Goal: Task Accomplishment & Management: Use online tool/utility

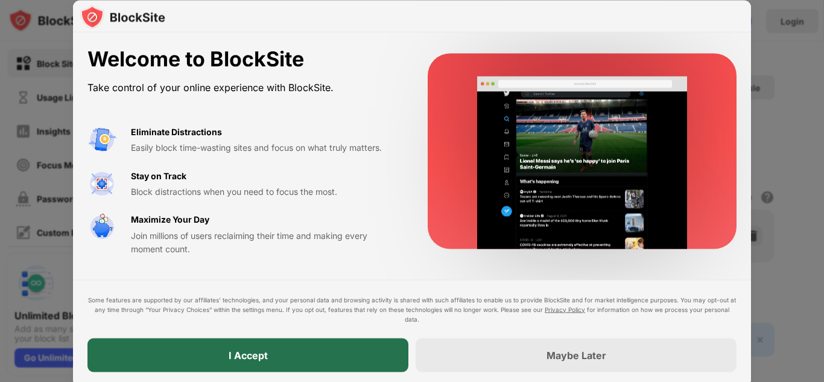
click at [299, 345] on div "I Accept" at bounding box center [248, 355] width 321 height 34
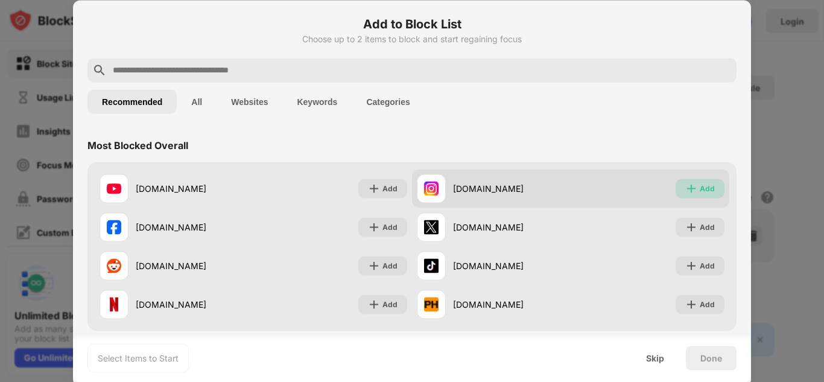
click at [686, 192] on img at bounding box center [692, 188] width 12 height 12
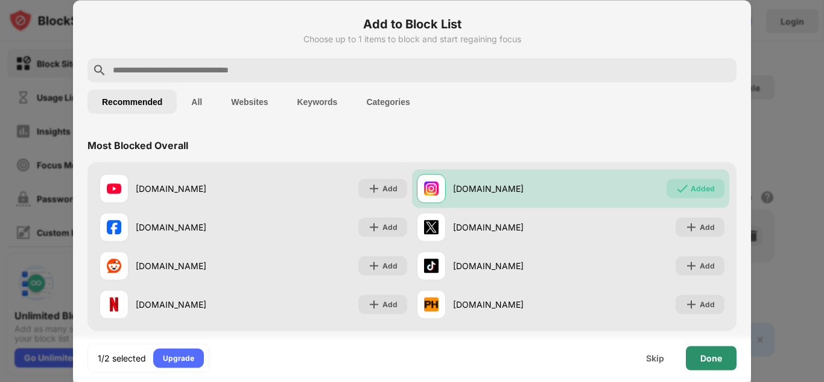
click at [730, 363] on div "Done" at bounding box center [711, 358] width 51 height 24
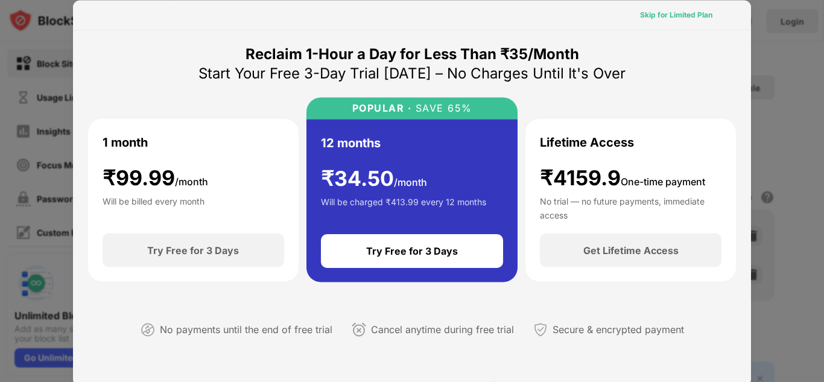
click at [688, 19] on div "Skip for Limited Plan" at bounding box center [676, 14] width 72 height 12
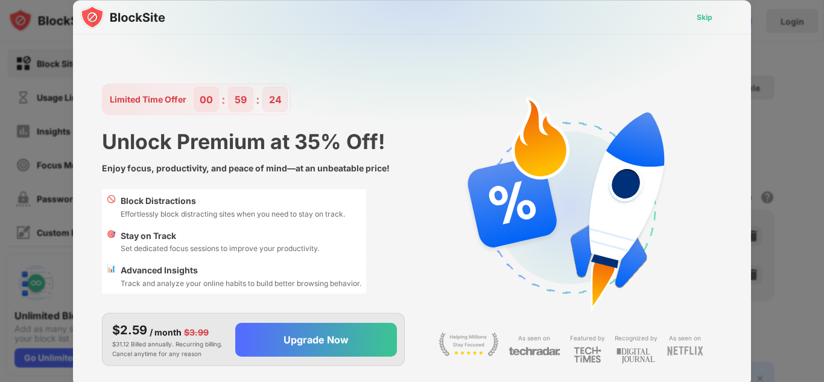
click at [698, 15] on div "Skip" at bounding box center [705, 17] width 16 height 12
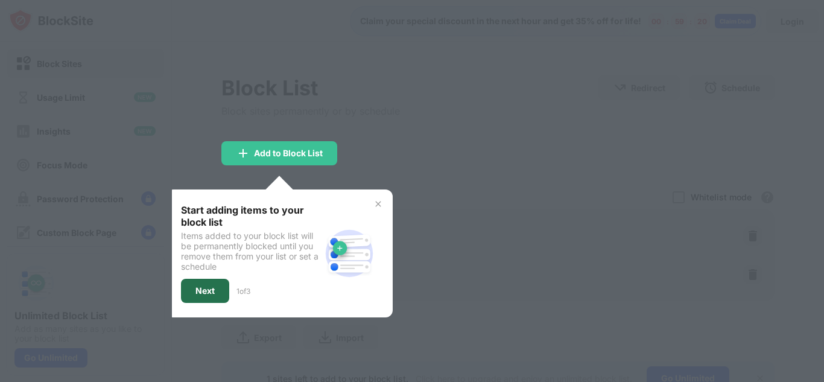
click at [210, 285] on div "Next" at bounding box center [205, 291] width 48 height 24
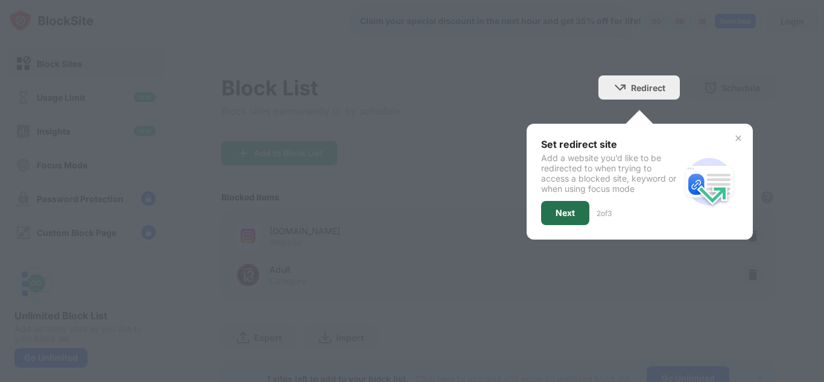
click at [556, 212] on div "Next" at bounding box center [565, 213] width 19 height 10
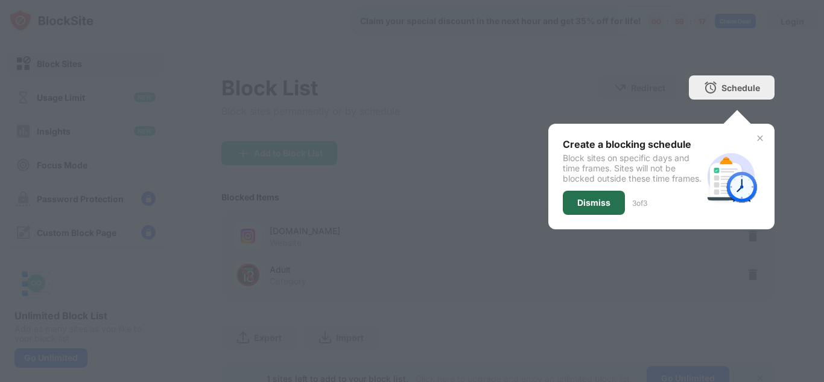
click at [581, 215] on div "Dismiss" at bounding box center [594, 203] width 62 height 24
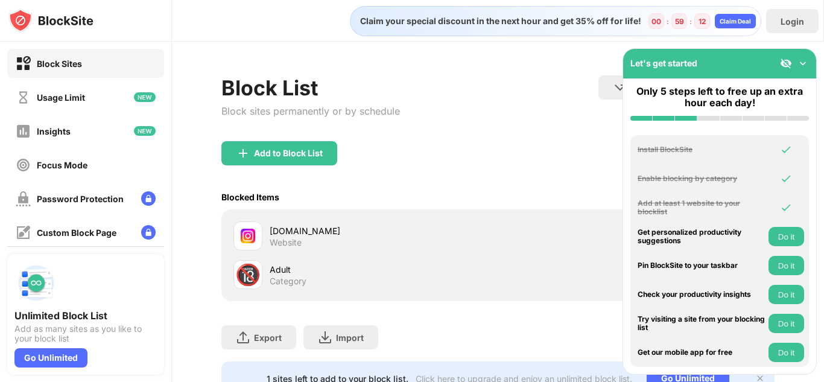
click at [803, 60] on img at bounding box center [803, 63] width 12 height 12
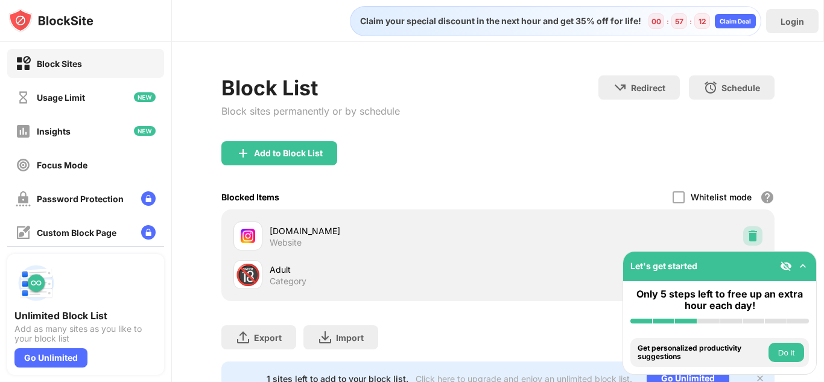
click at [749, 240] on img at bounding box center [753, 236] width 12 height 12
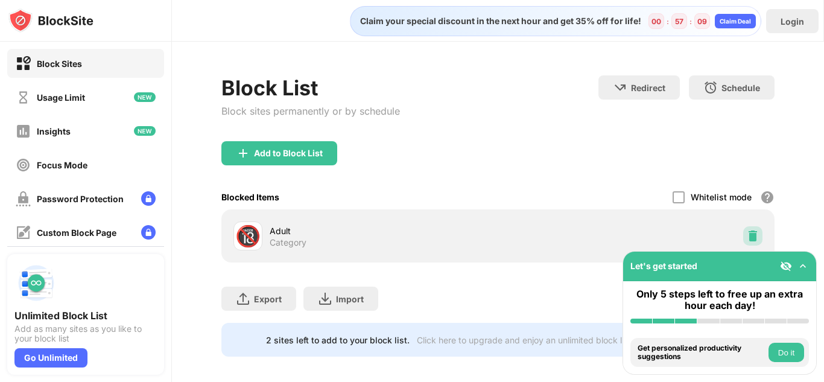
click at [747, 237] on img at bounding box center [753, 236] width 12 height 12
